Goal: Information Seeking & Learning: Understand process/instructions

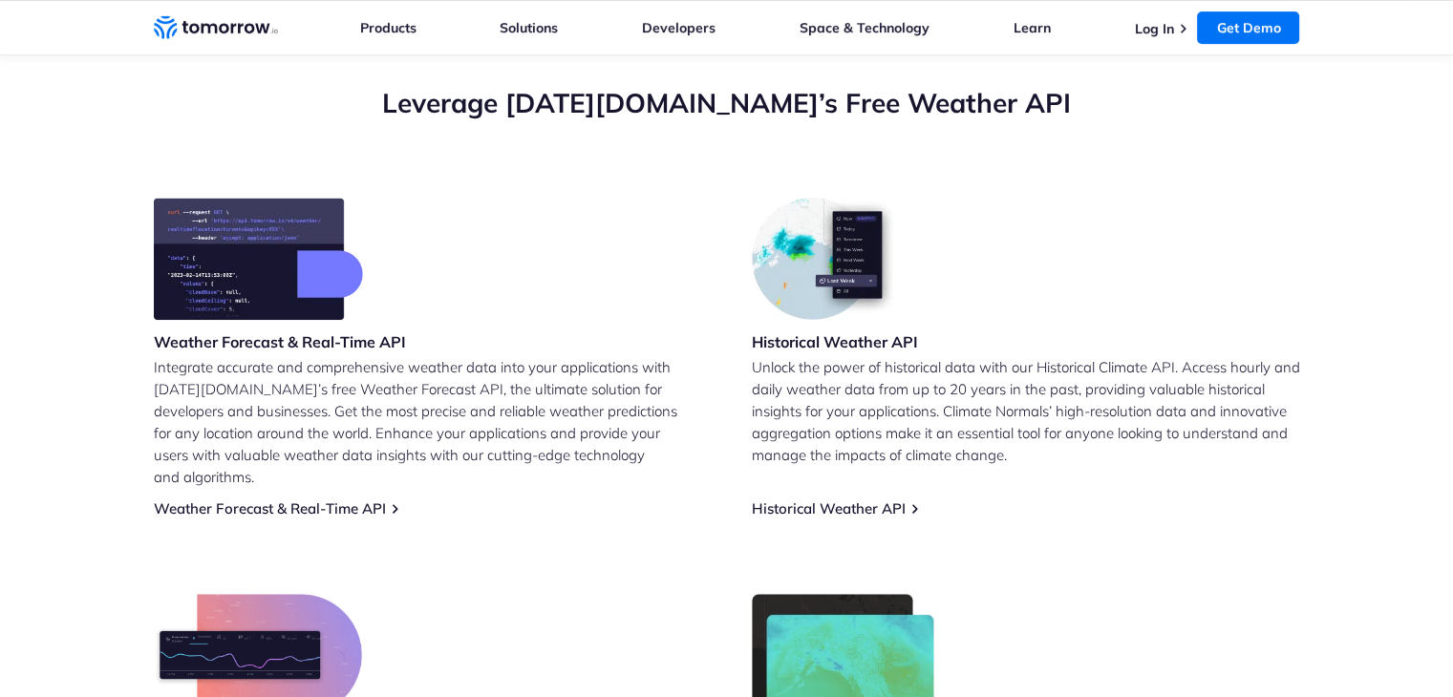
scroll to position [680, 0]
click at [232, 498] on div "Weather Forecast & Real-Time API Integrate accurate and comprehensive weather d…" at bounding box center [727, 545] width 1146 height 694
click at [294, 500] on link "Weather Forecast & Real-Time API" at bounding box center [270, 509] width 232 height 18
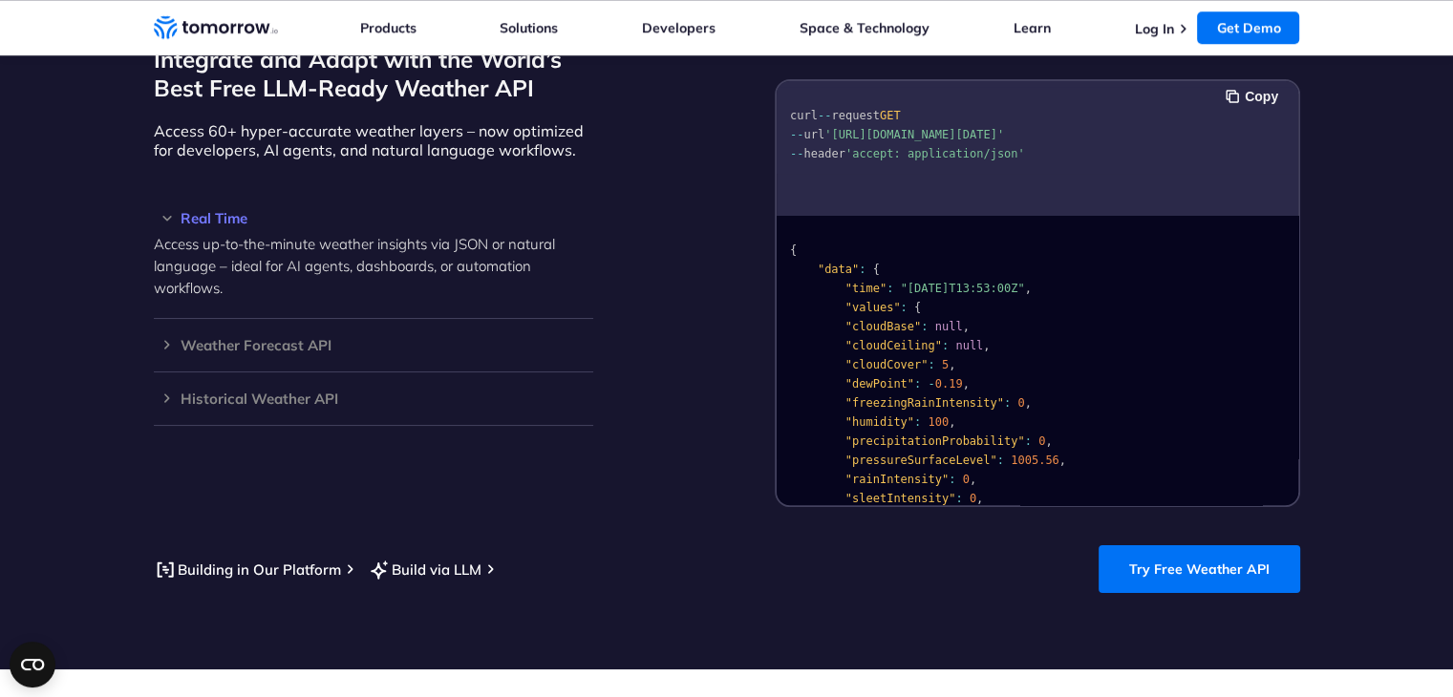
scroll to position [1582, 0]
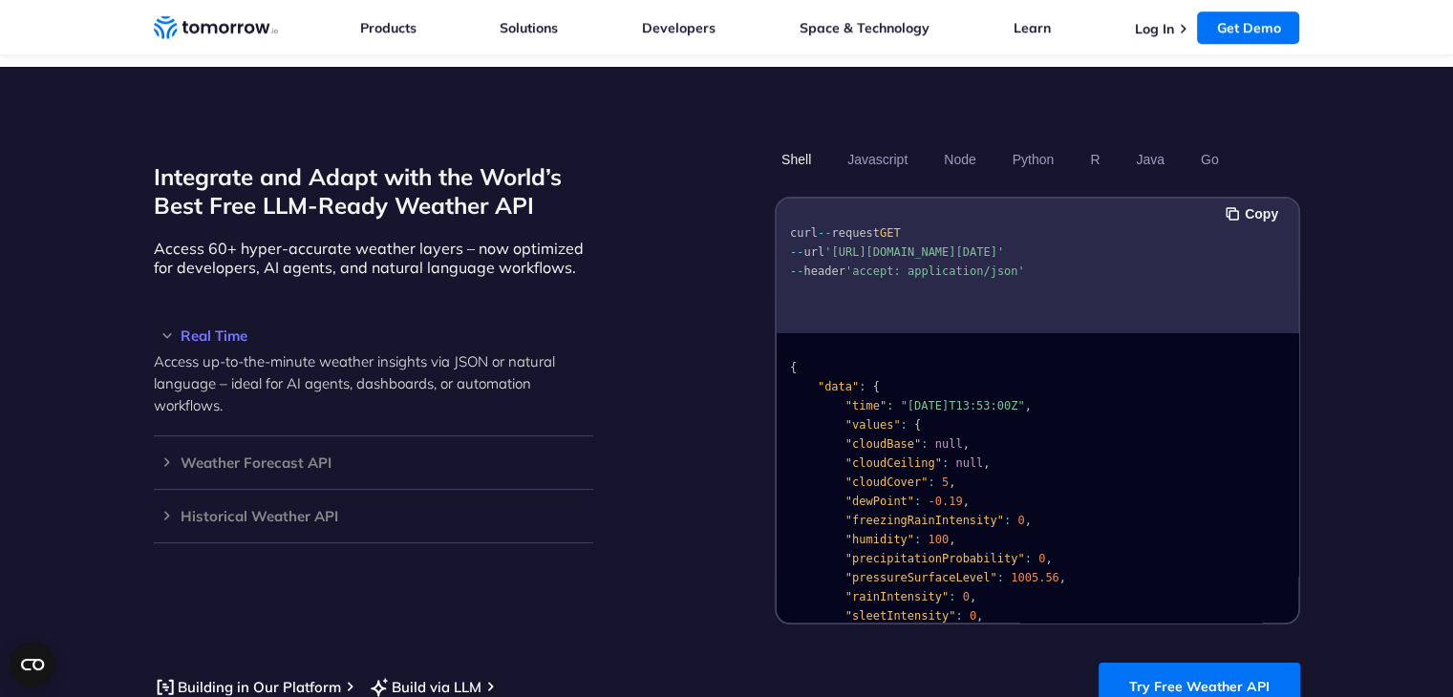
drag, startPoint x: 833, startPoint y: 230, endPoint x: 960, endPoint y: 244, distance: 127.7
click at [960, 245] on span "'[URL][DOMAIN_NAME][DATE]'" at bounding box center [914, 251] width 180 height 13
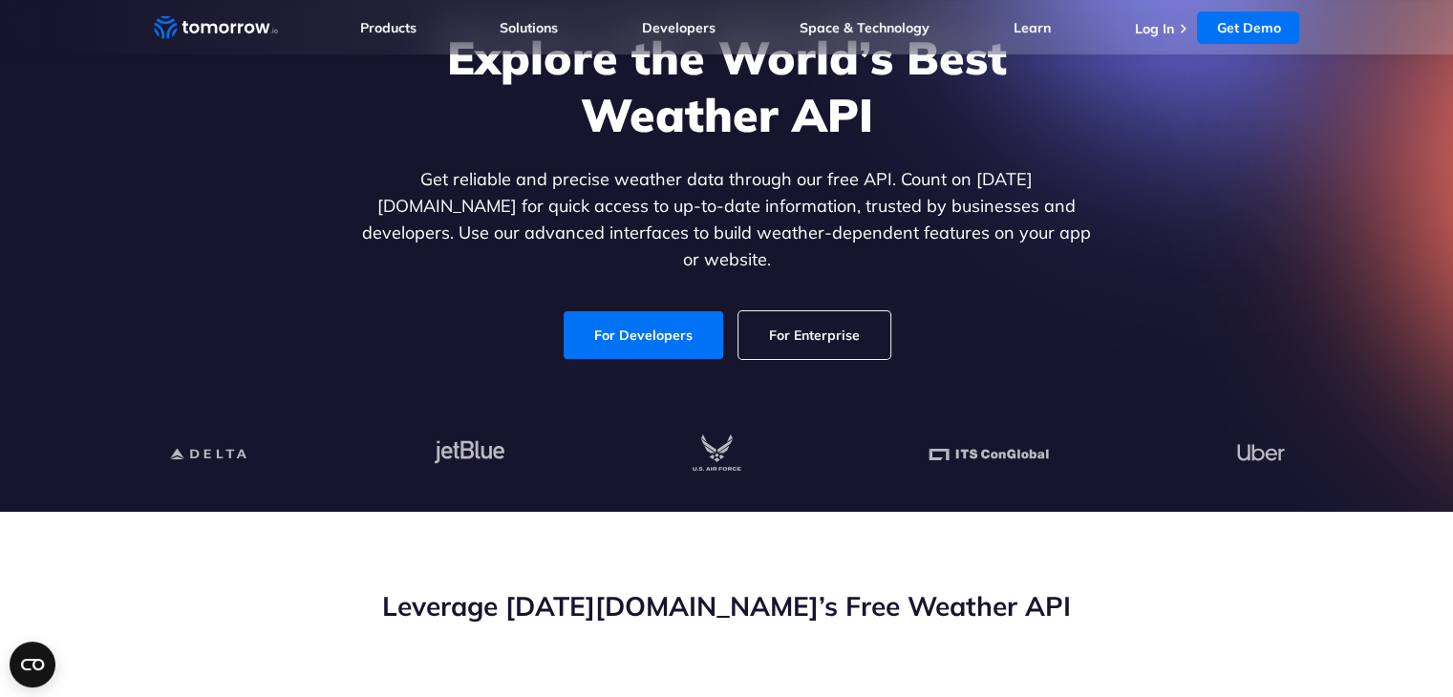
scroll to position [0, 0]
